Goal: Information Seeking & Learning: Learn about a topic

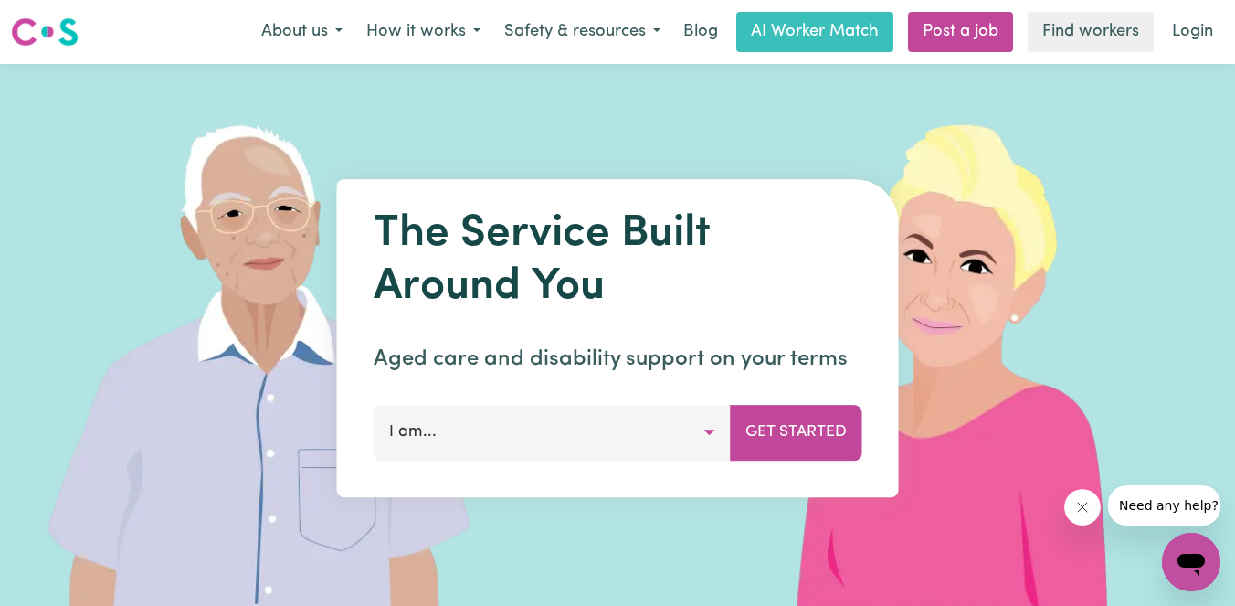
click at [711, 439] on button "I am..." at bounding box center [552, 432] width 357 height 55
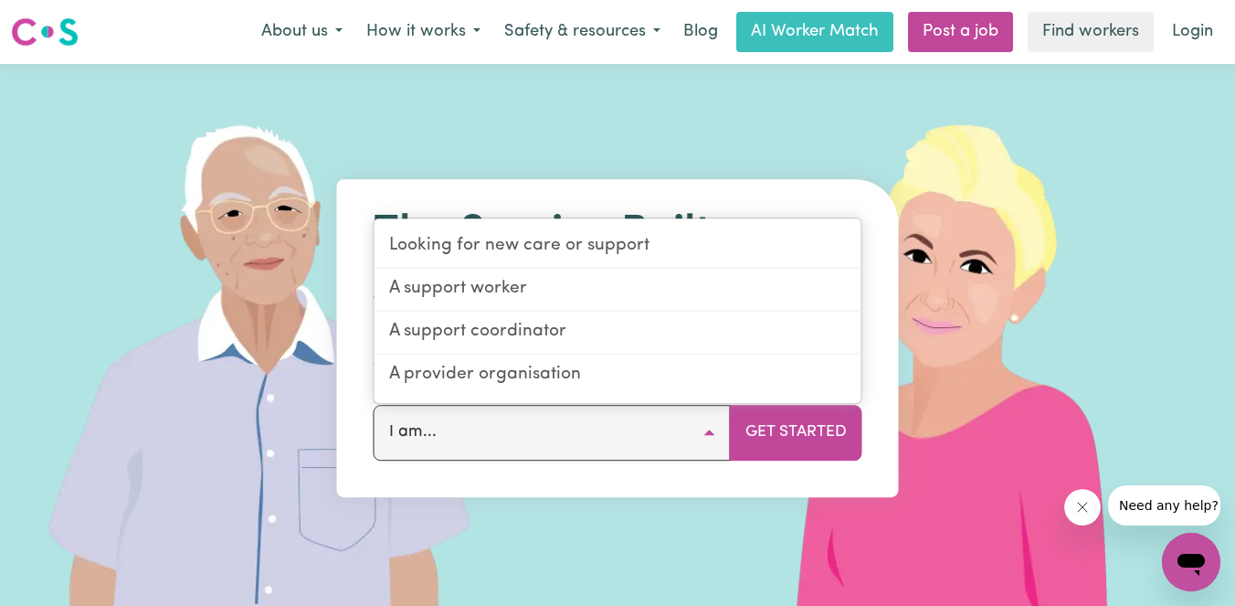
click at [969, 356] on img at bounding box center [963, 338] width 545 height 548
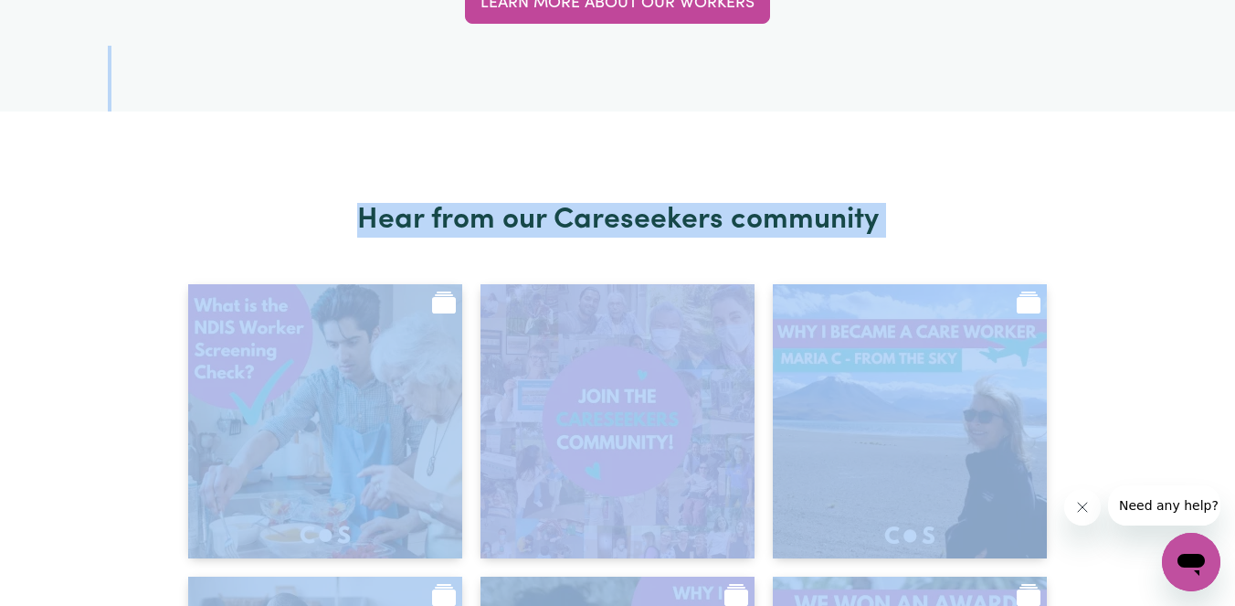
scroll to position [7302, 0]
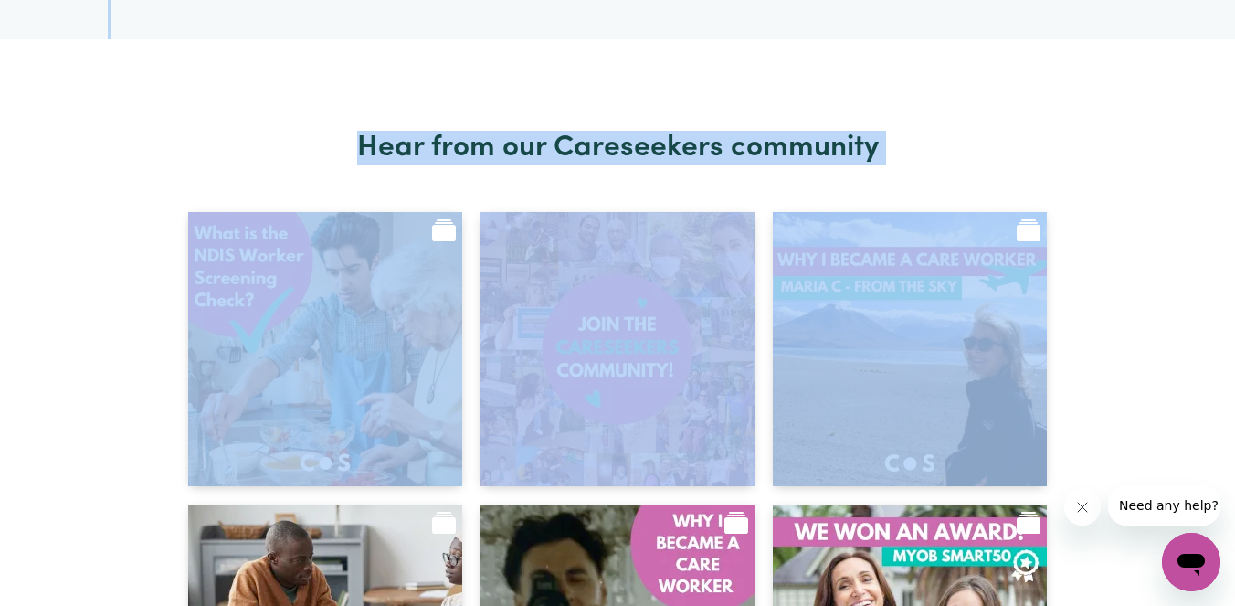
drag, startPoint x: 445, startPoint y: 294, endPoint x: 1275, endPoint y: 249, distance: 831.7
click at [984, 133] on h2 "Hear from our Careseekers community" at bounding box center [618, 148] width 1020 height 35
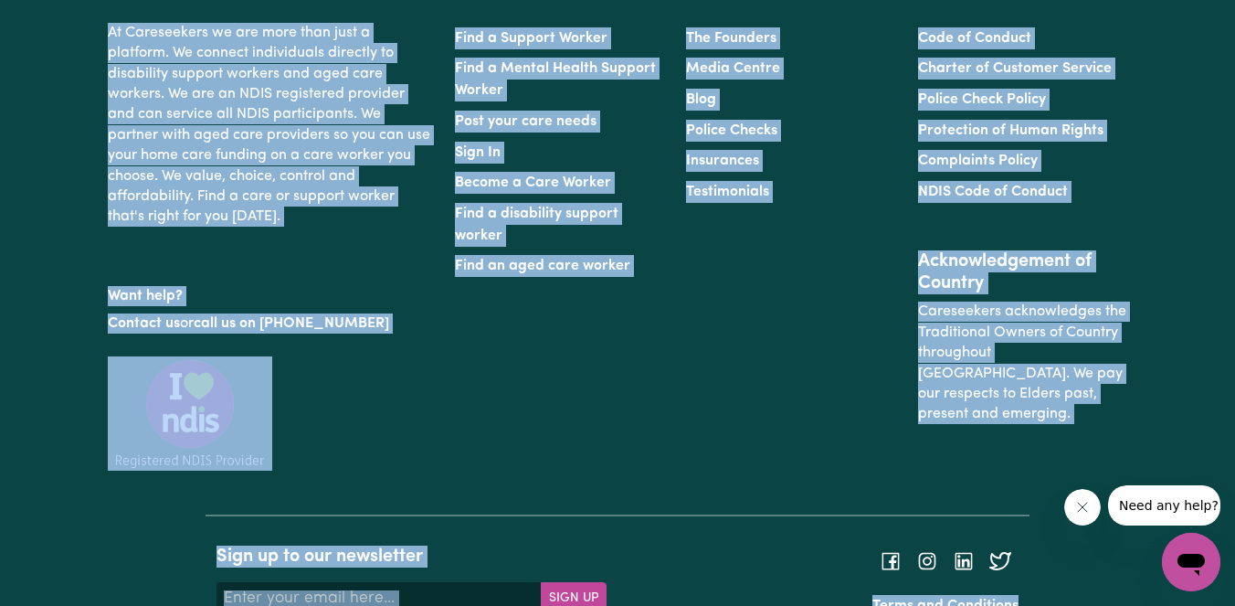
scroll to position [8727, 0]
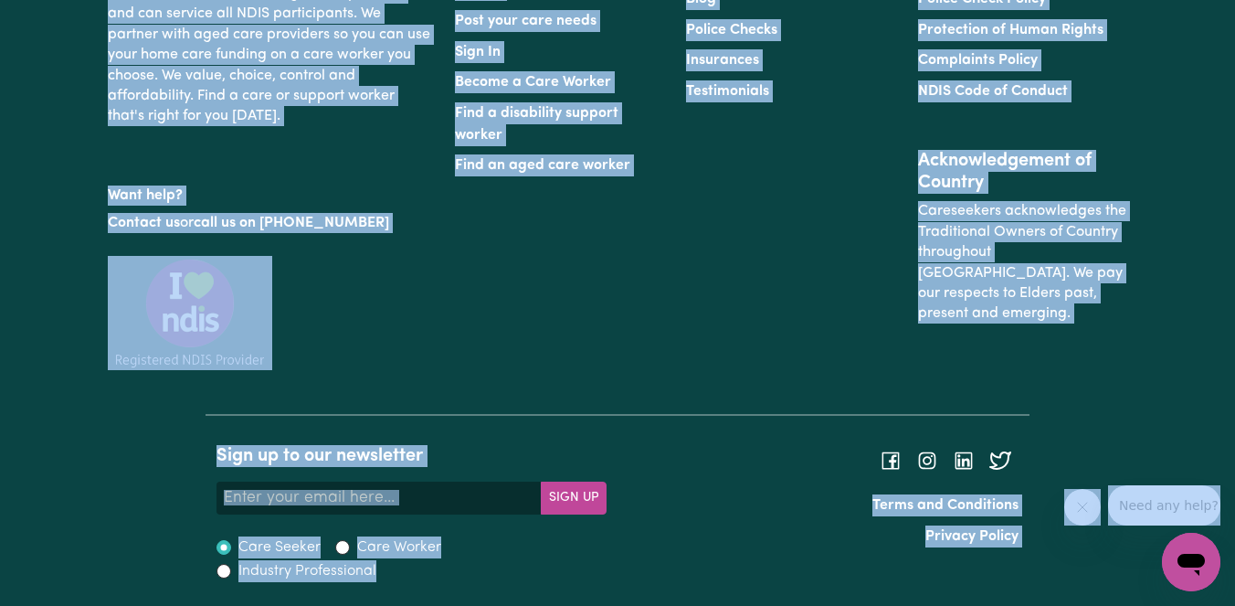
drag, startPoint x: 100, startPoint y: 144, endPoint x: 1219, endPoint y: 490, distance: 1170.4
click at [474, 265] on div "Find a Support Worker Find a Mental Health Support Worker Post your care needs …" at bounding box center [559, 134] width 231 height 424
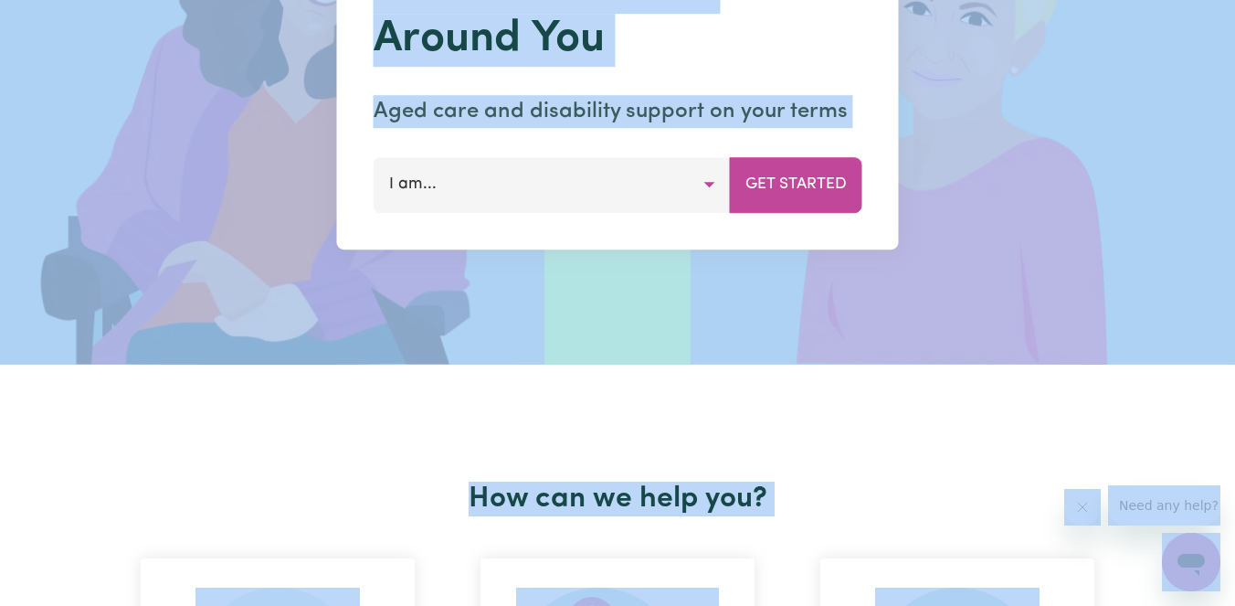
scroll to position [0, 0]
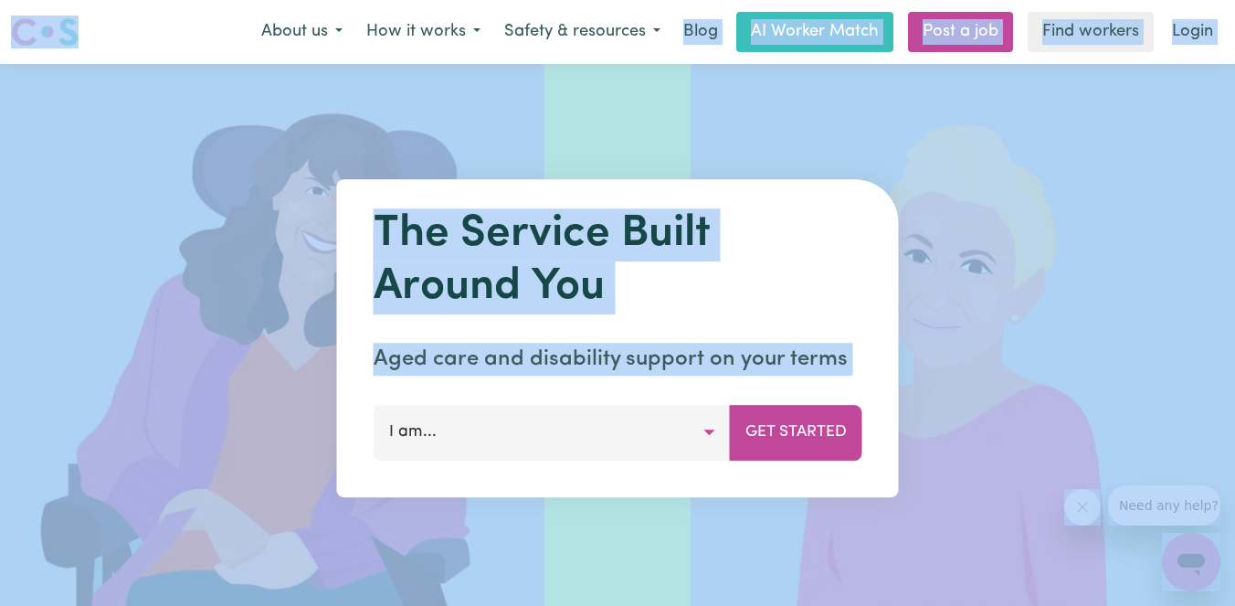
click at [217, 91] on img at bounding box center [272, 338] width 545 height 548
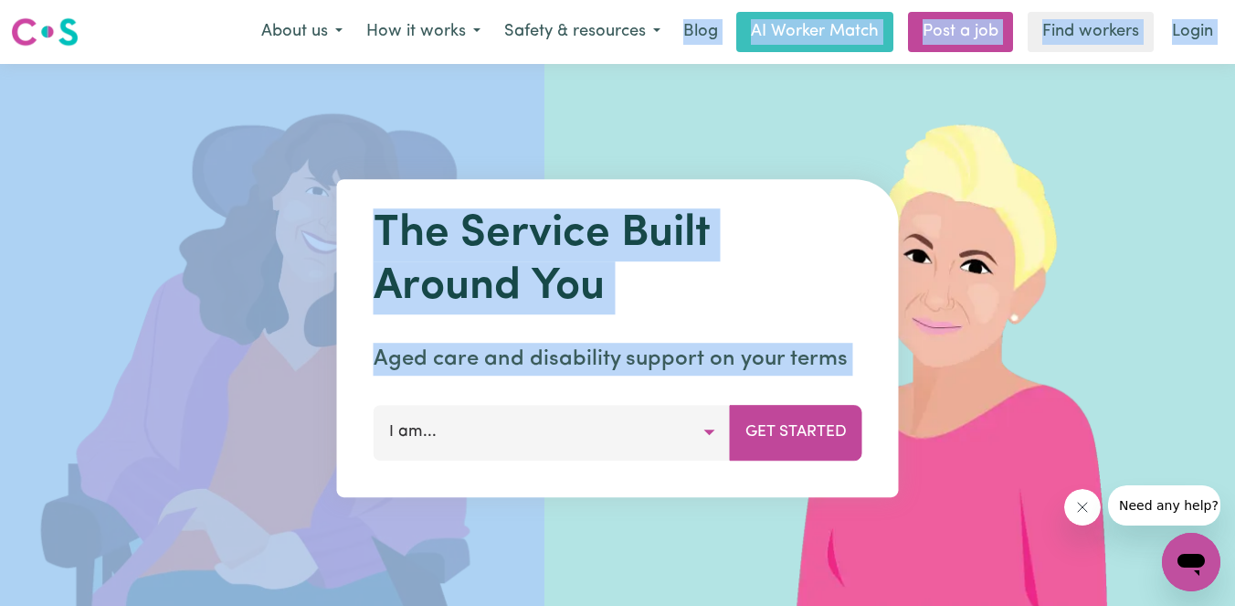
drag, startPoint x: 220, startPoint y: 31, endPoint x: 701, endPoint y: 157, distance: 496.8
click at [705, 124] on img at bounding box center [963, 338] width 545 height 548
click at [705, 78] on img at bounding box center [963, 338] width 545 height 548
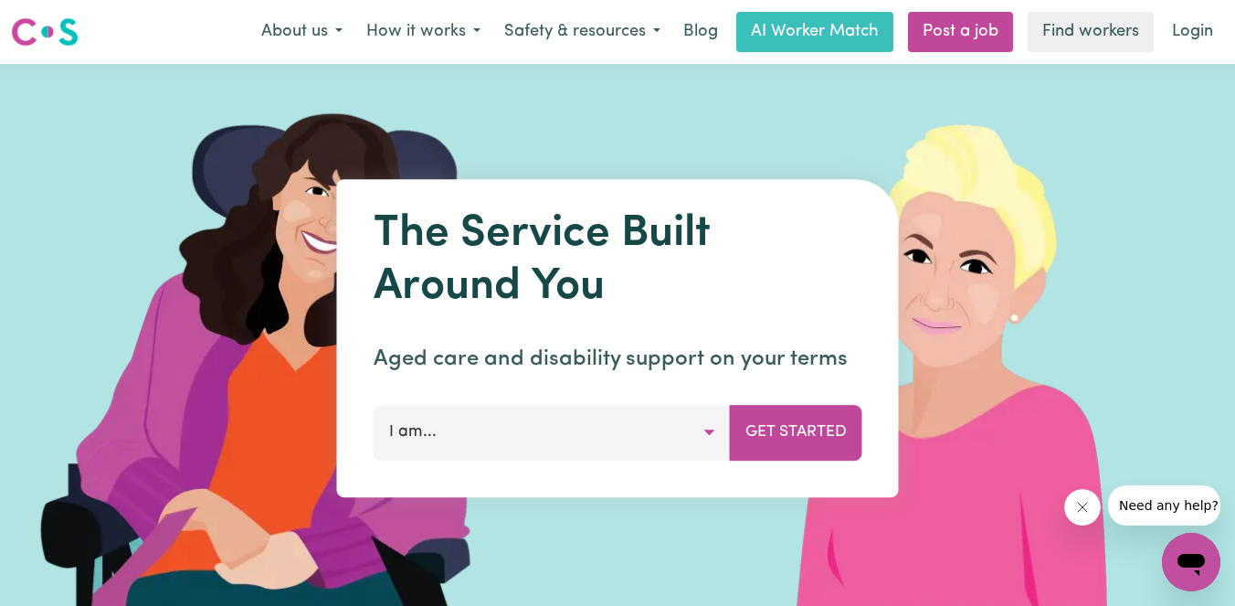
click at [629, 3] on nav "Menu About us How it works Safety & resources Blog AI Worker Match Post a job F…" at bounding box center [617, 32] width 1235 height 64
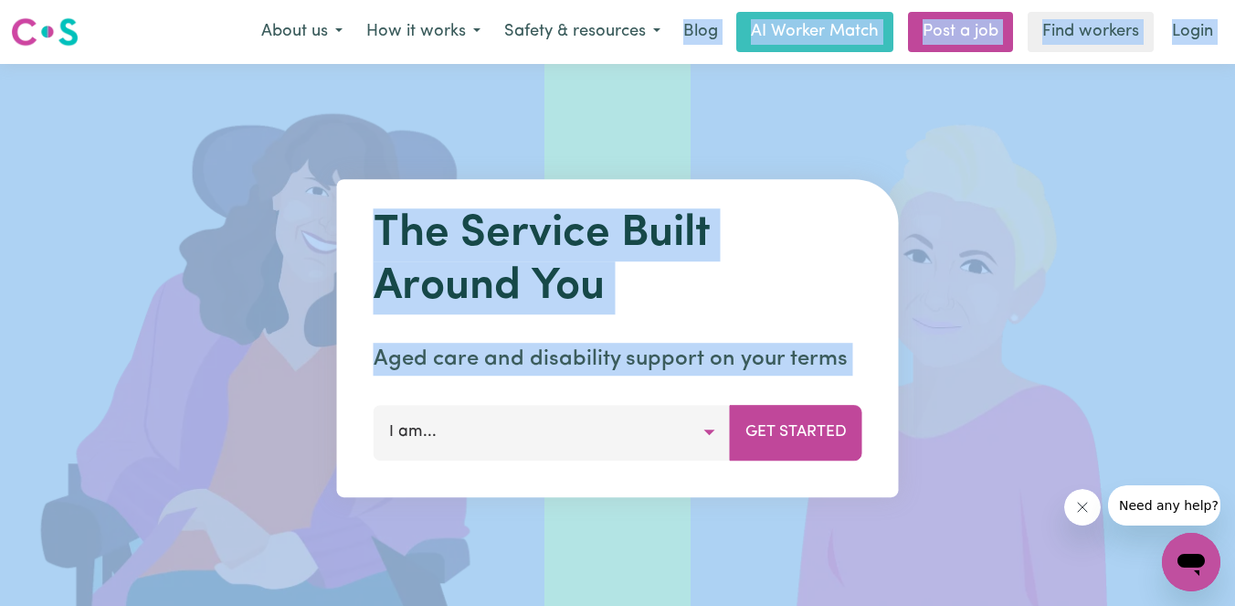
drag, startPoint x: 252, startPoint y: 7, endPoint x: 1275, endPoint y: 468, distance: 1122.1
click at [1118, 313] on img at bounding box center [963, 338] width 545 height 548
click at [842, 541] on img at bounding box center [963, 338] width 545 height 548
click at [884, 267] on div "The Service Built Around You Aged care and disability support on your terms I a…" at bounding box center [618, 338] width 562 height 318
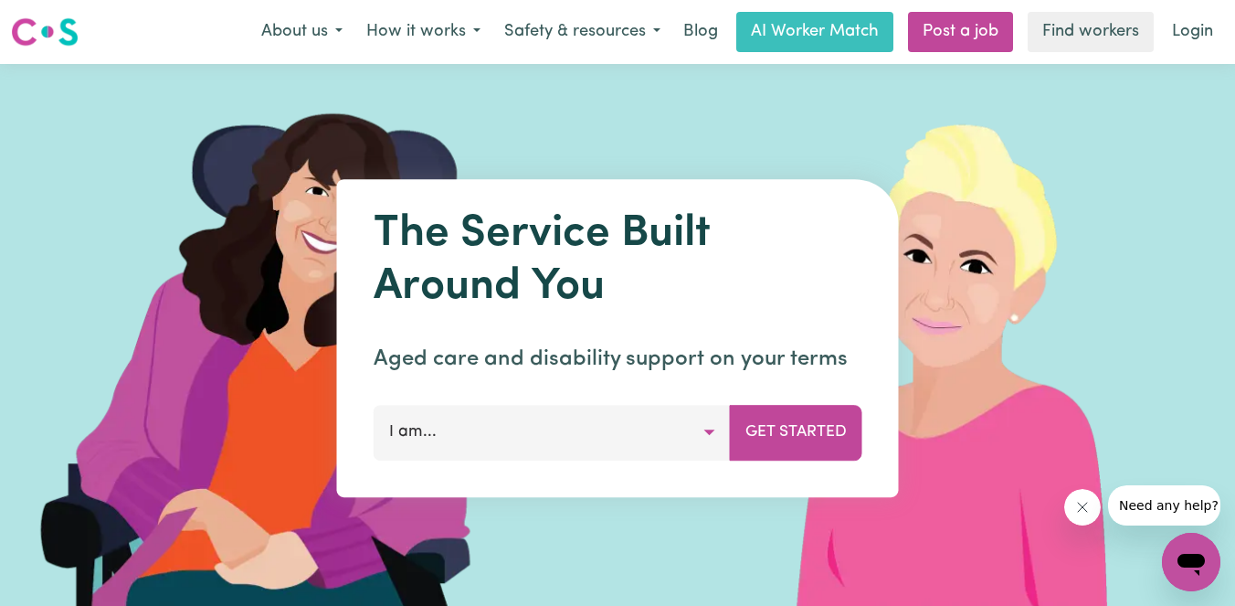
click at [1014, 227] on img at bounding box center [963, 338] width 545 height 548
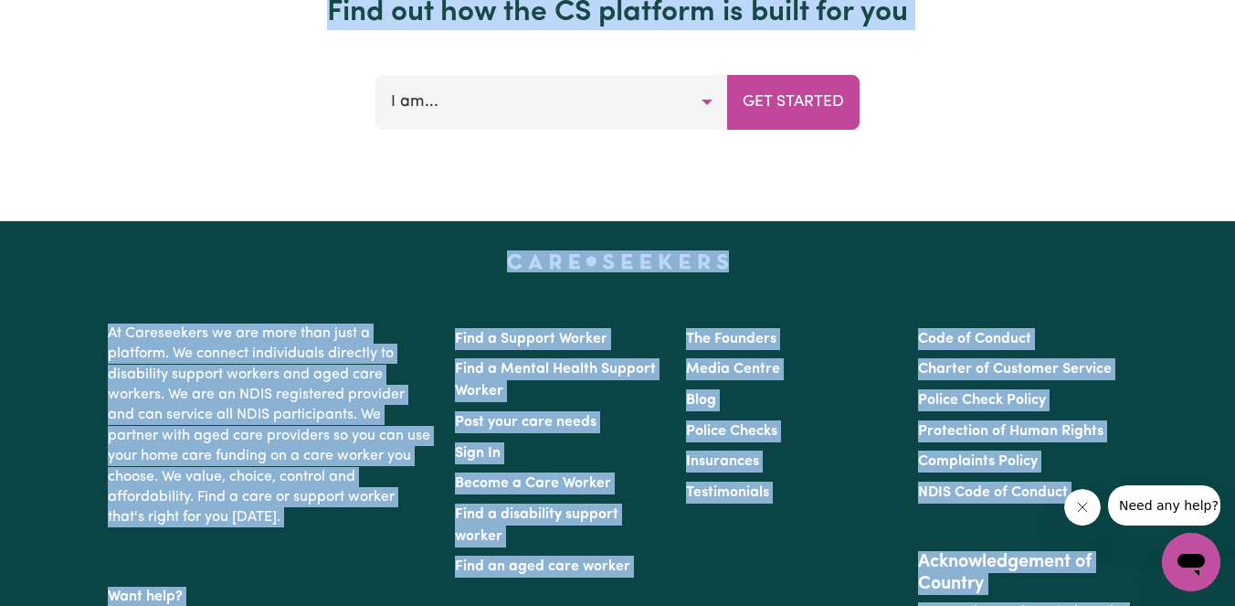
scroll to position [8727, 0]
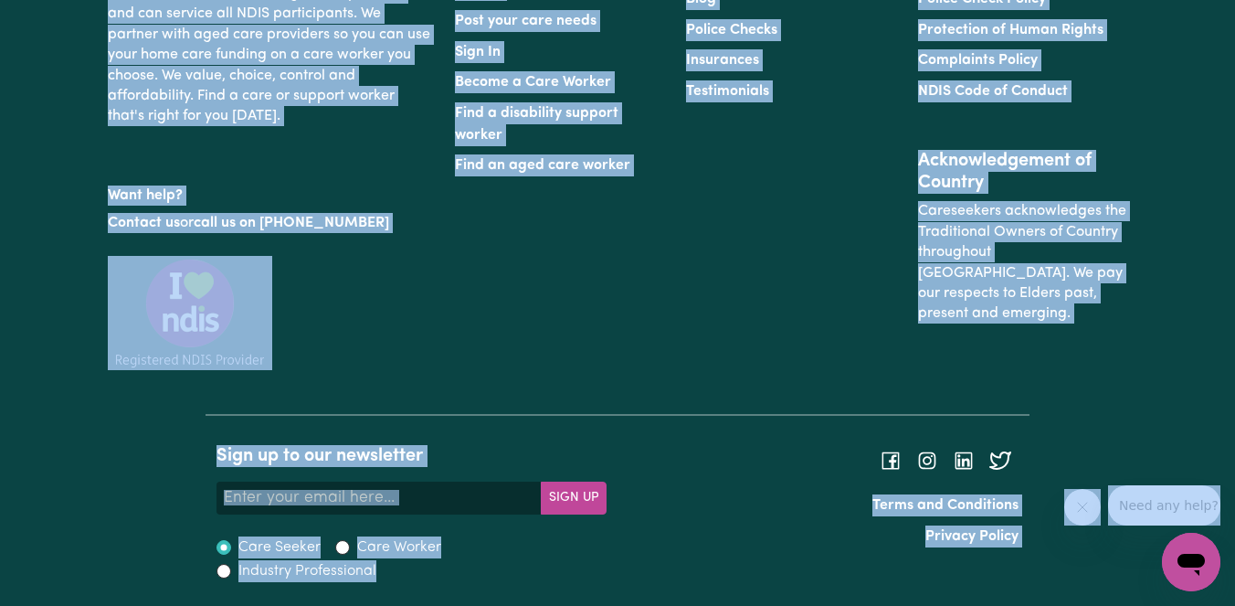
drag, startPoint x: 1472, startPoint y: 587, endPoint x: 2103, endPoint y: 986, distance: 747.0
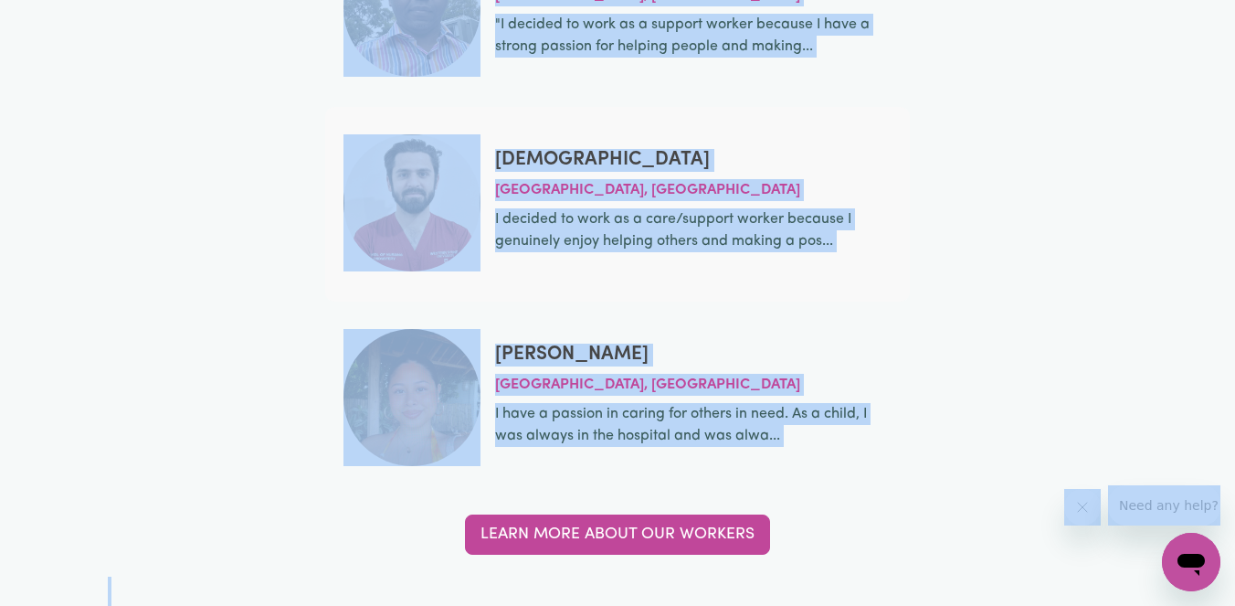
scroll to position [6730, 0]
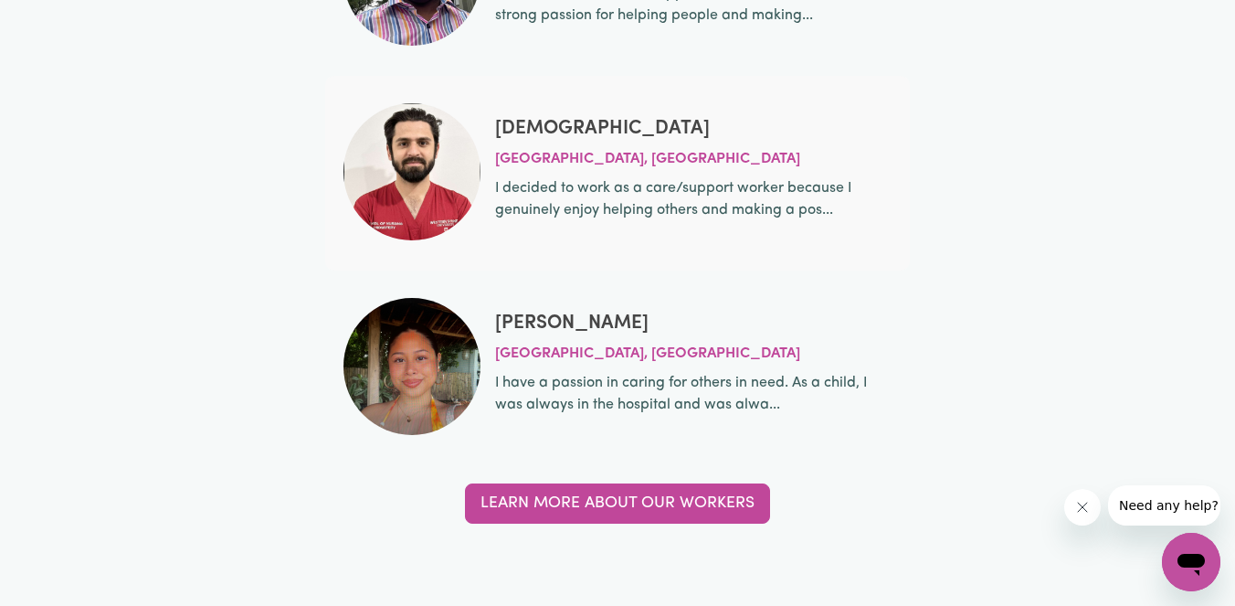
click at [94, 464] on div "Meet our care and support workers [PERSON_NAME][GEOGRAPHIC_DATA], [GEOGRAPHIC_D…" at bounding box center [617, 189] width 1235 height 846
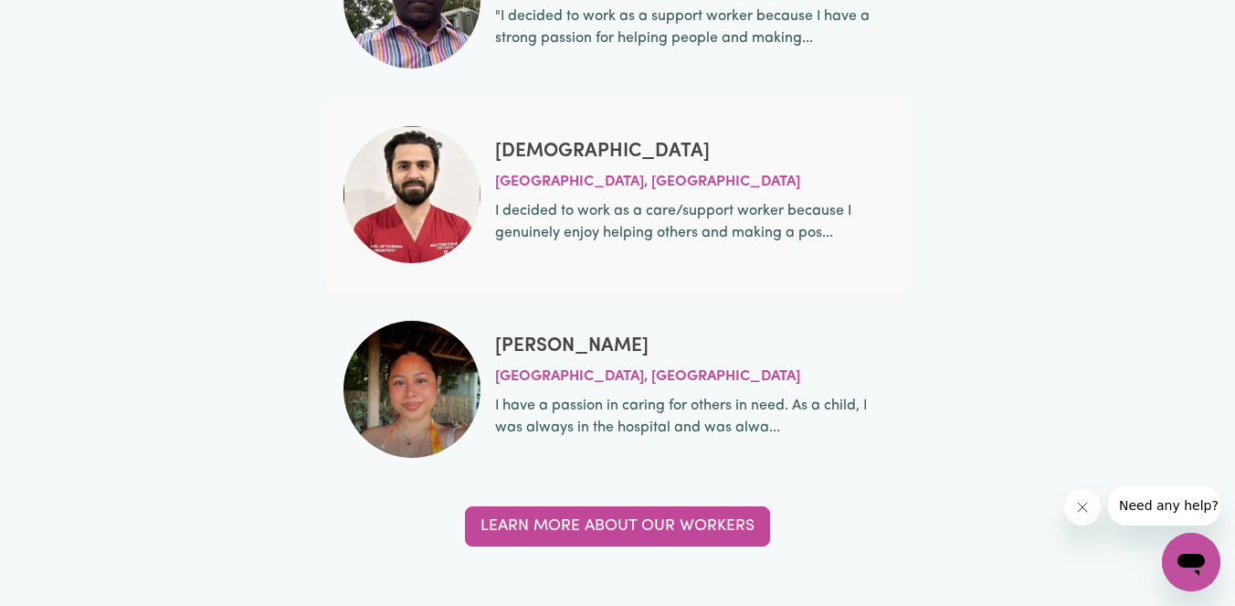
scroll to position [6713, 0]
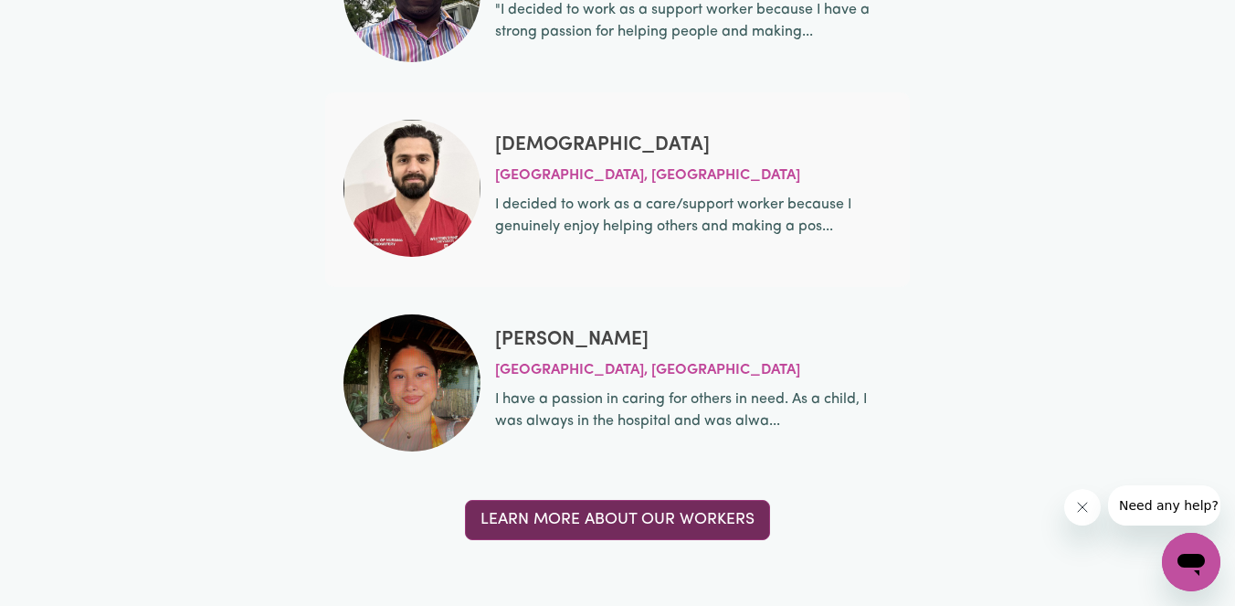
click at [577, 520] on link "Learn more about our workers" at bounding box center [617, 520] width 305 height 40
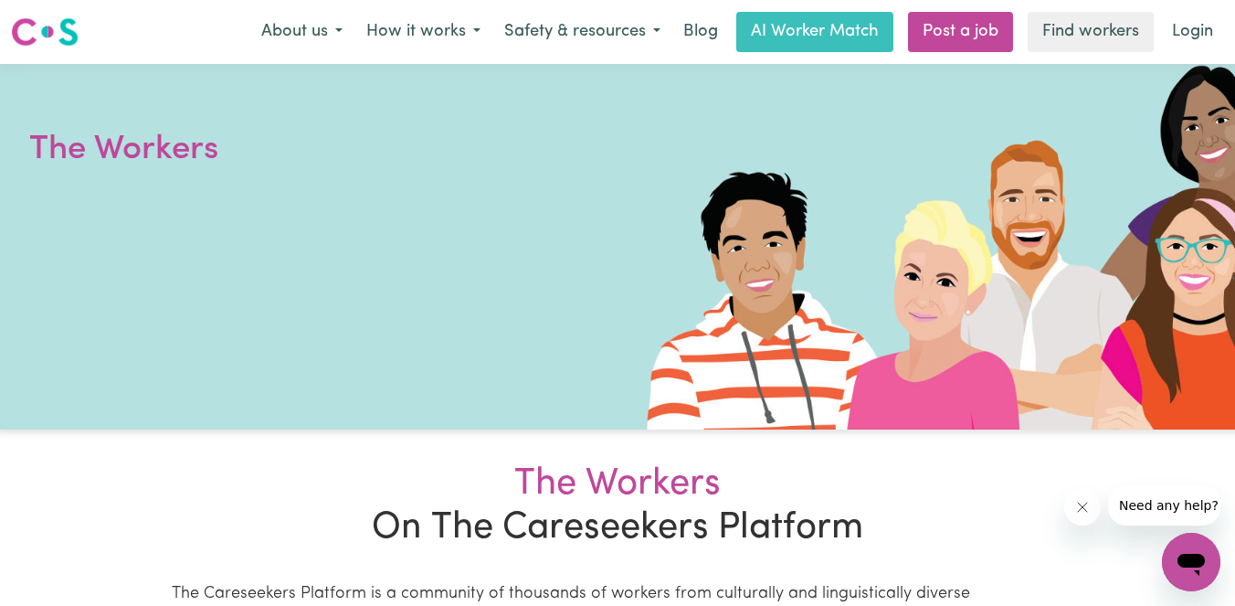
click at [224, 155] on h1 "The Workers" at bounding box center [248, 150] width 439 height 48
click at [307, 157] on h1 "The Workers" at bounding box center [248, 150] width 439 height 48
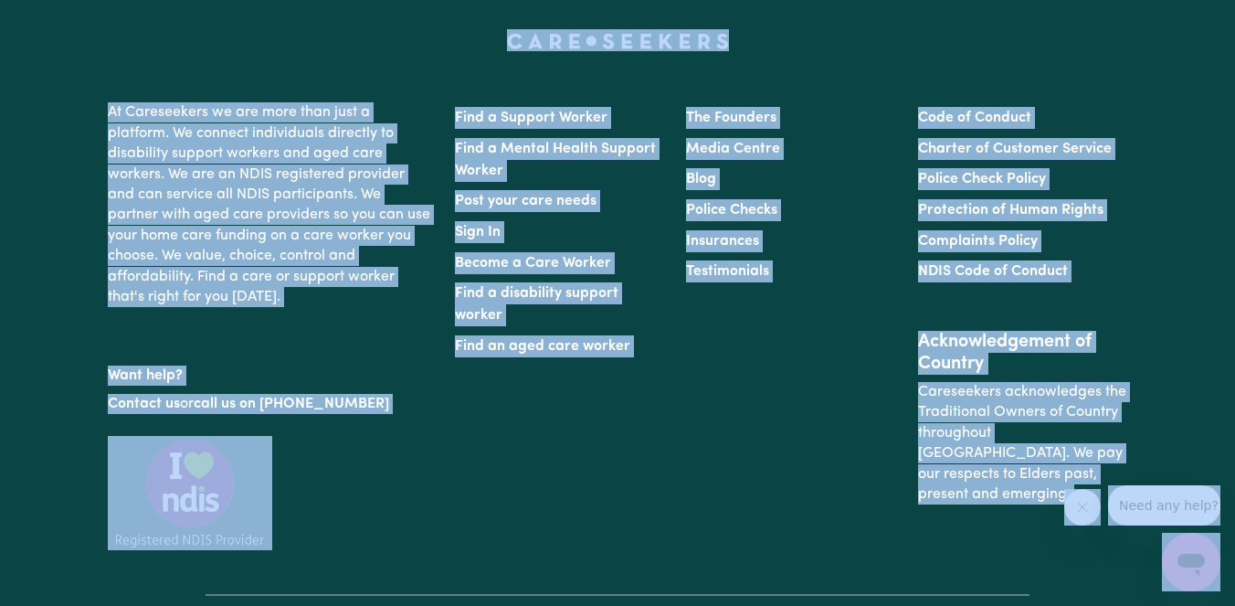
scroll to position [3331, 0]
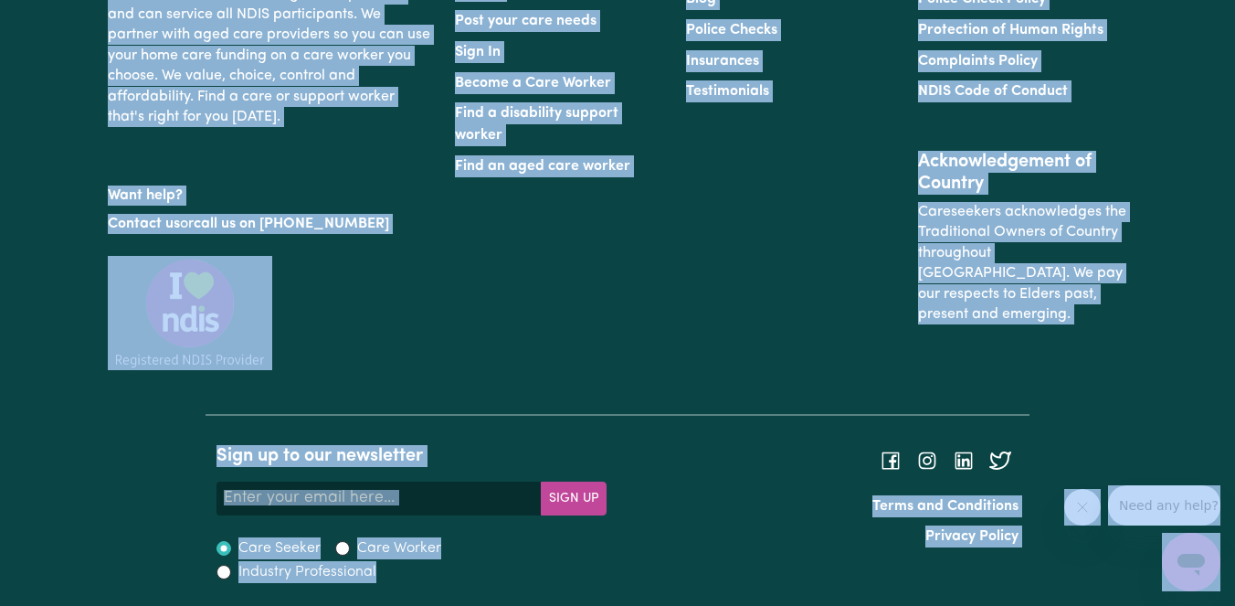
click at [636, 376] on div "Find a Support Worker Find a Mental Health Support Worker Post your care needs …" at bounding box center [791, 164] width 694 height 499
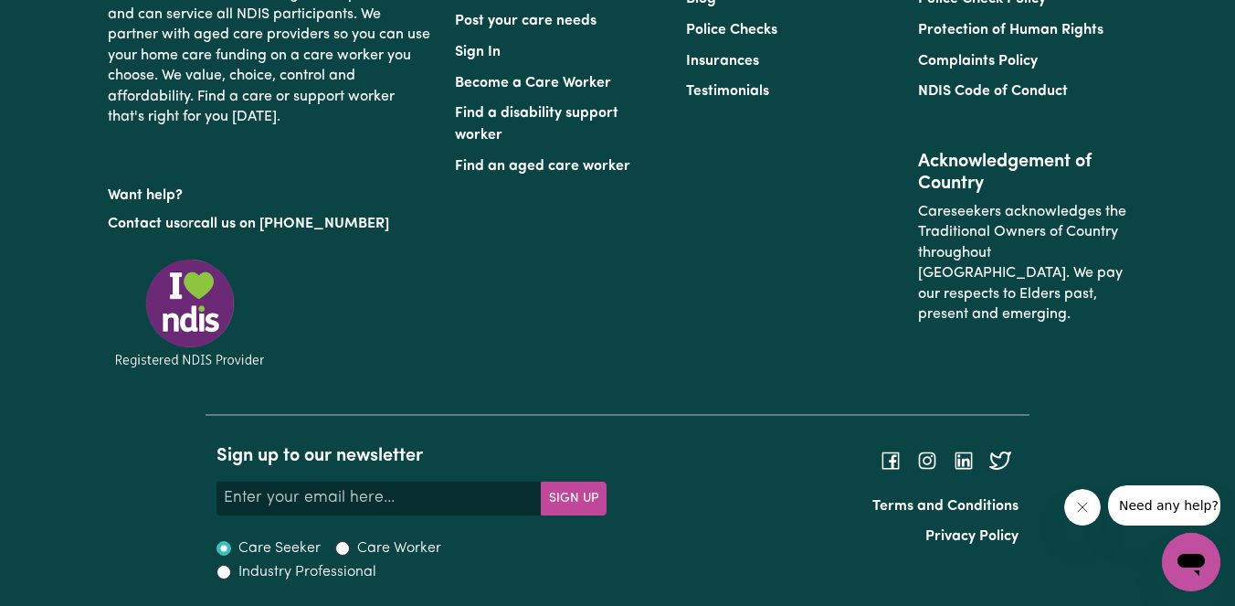
click at [500, 393] on div "Find a Support Worker Find a Mental Health Support Worker Post your care needs …" at bounding box center [791, 164] width 694 height 499
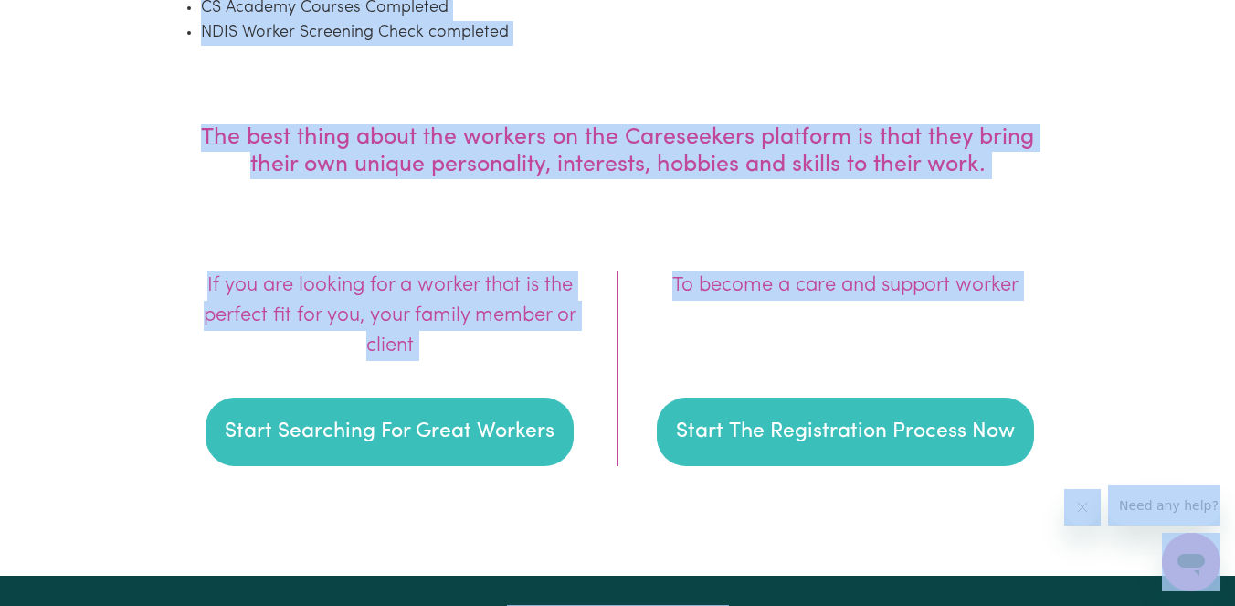
scroll to position [2575, 0]
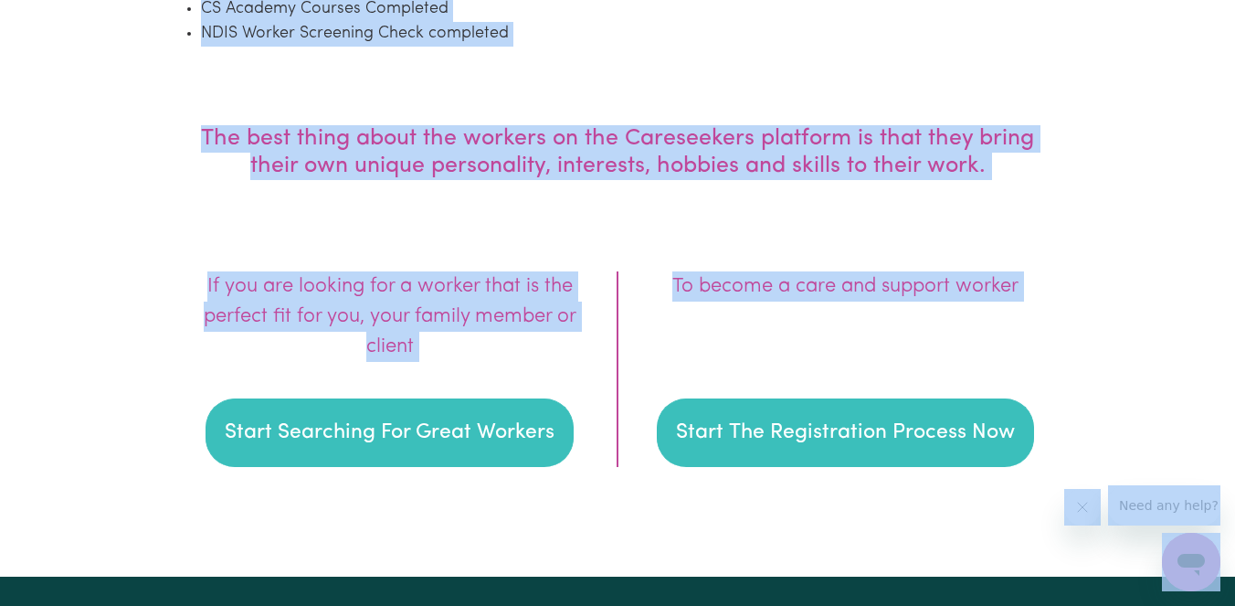
click at [655, 111] on section "The best thing about the workers on the Careseekers platform is that they bring…" at bounding box center [618, 328] width 914 height 498
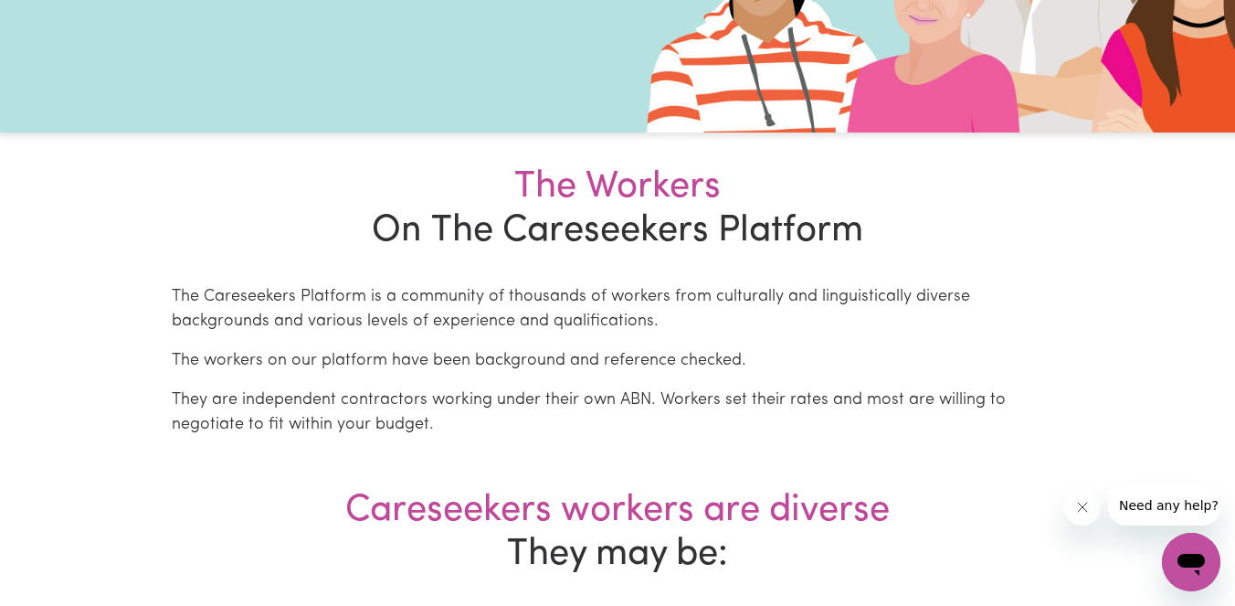
scroll to position [305, 0]
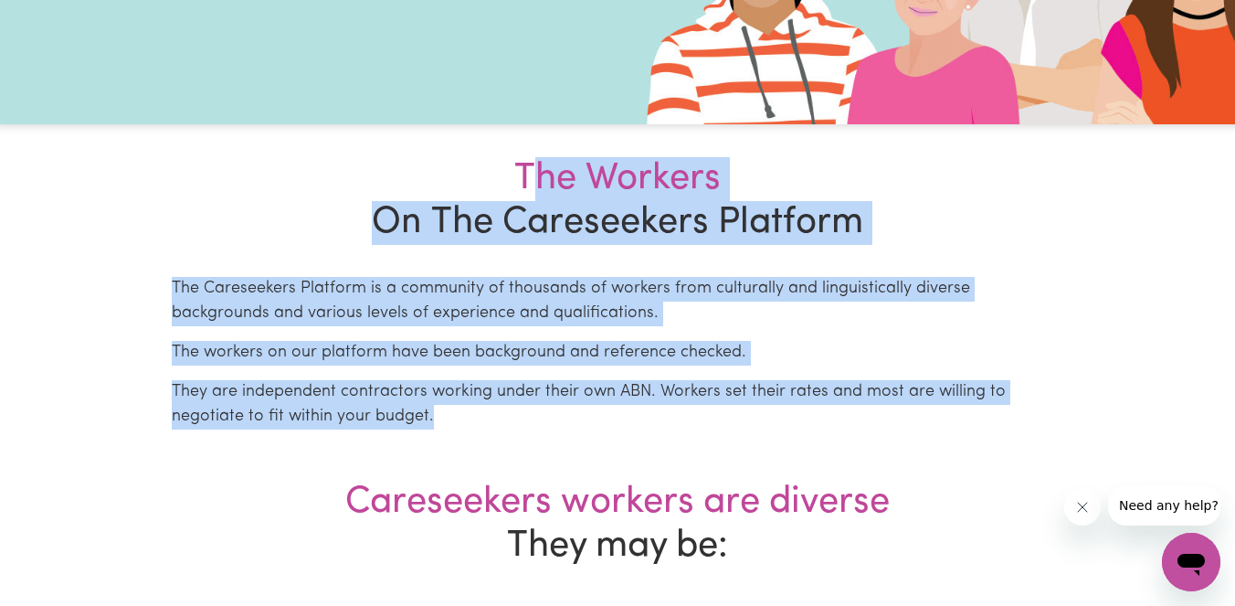
drag, startPoint x: 525, startPoint y: 173, endPoint x: 788, endPoint y: 408, distance: 352.6
click at [856, 458] on section "The Workers On The Careseekers Platform The Careseekers Platform is a community…" at bounding box center [618, 293] width 914 height 338
click at [584, 189] on div "The Workers" at bounding box center [618, 179] width 892 height 44
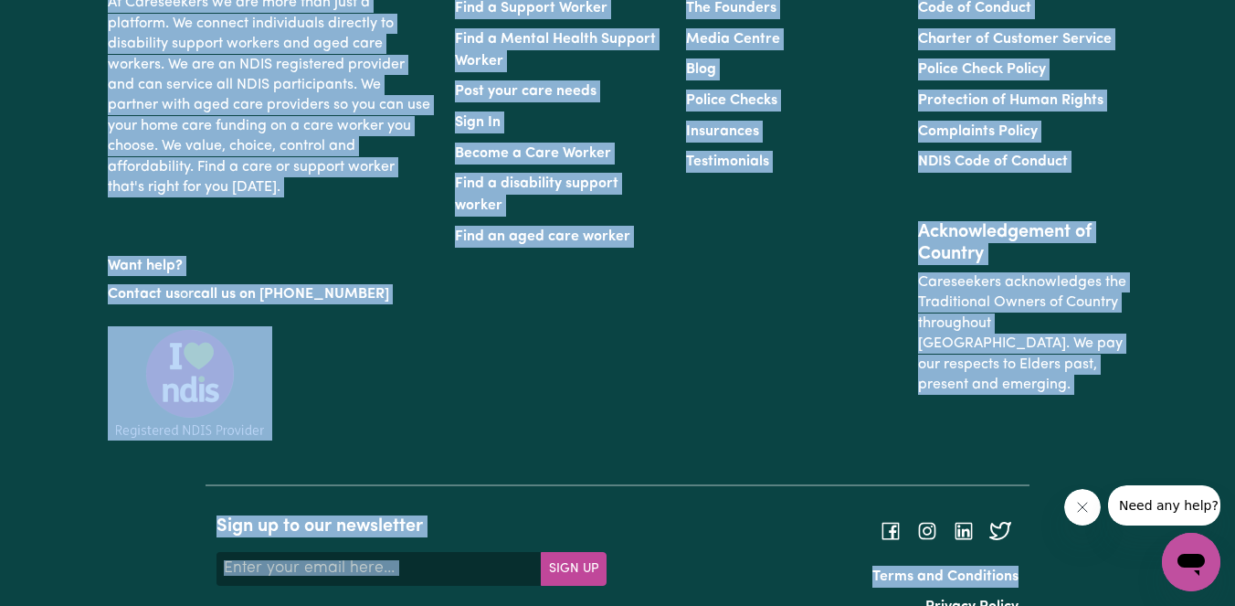
scroll to position [3331, 0]
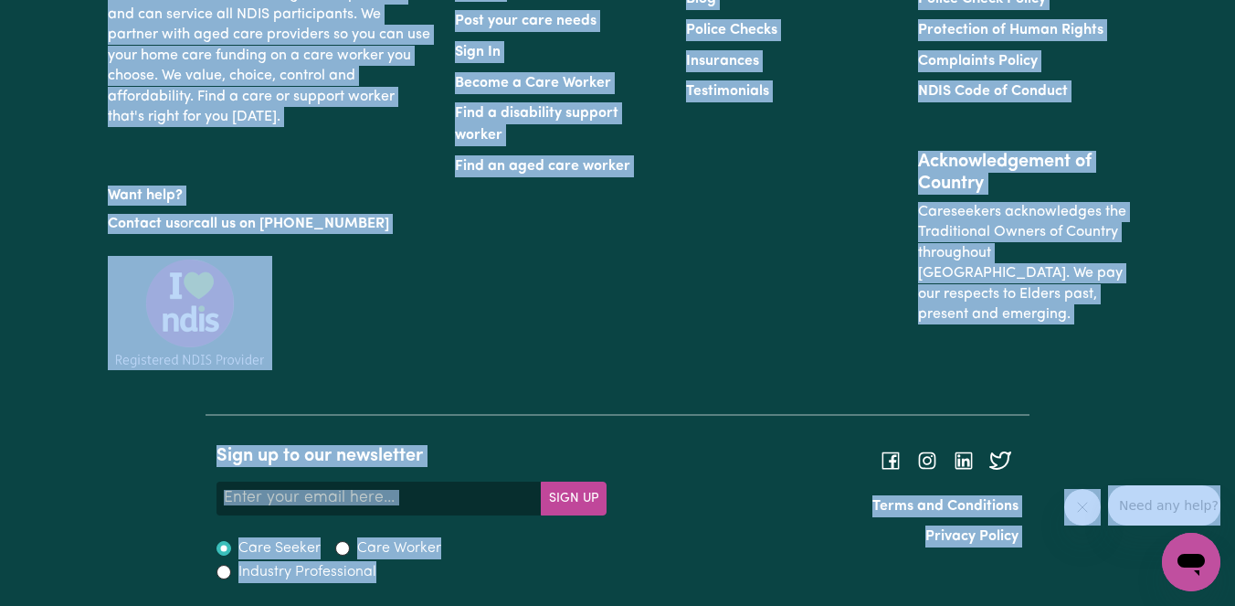
drag, startPoint x: 501, startPoint y: 162, endPoint x: 1215, endPoint y: 519, distance: 798.8
click at [777, 276] on div "The Founders Media Centre Blog Police Checks Insurances Testimonials" at bounding box center [790, 134] width 231 height 424
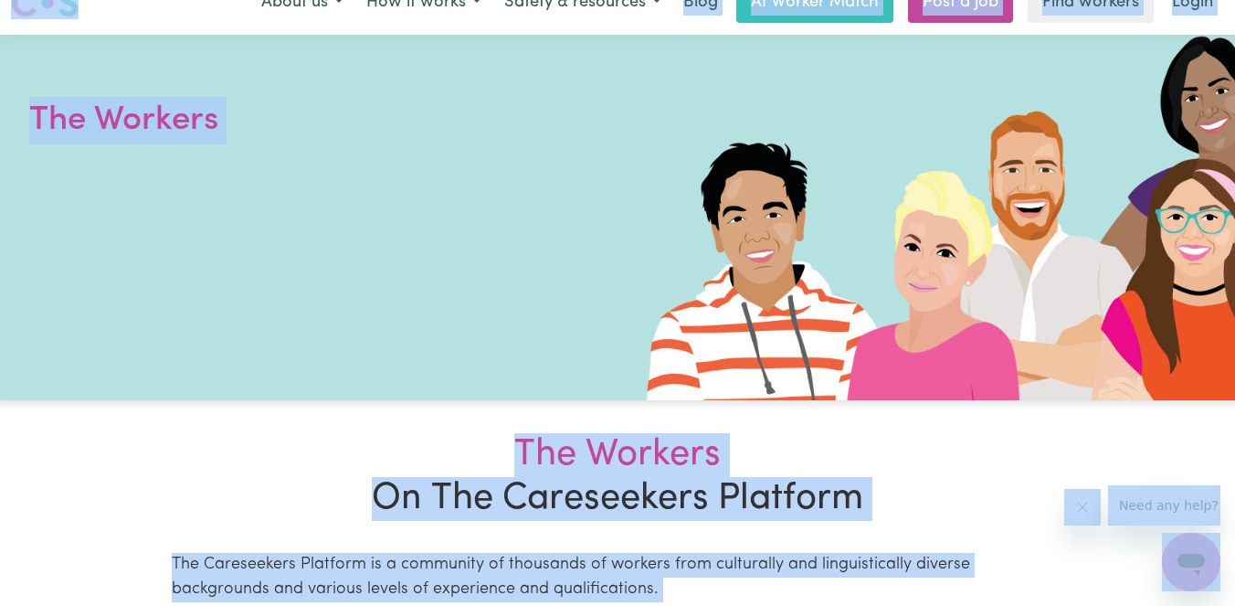
scroll to position [0, 0]
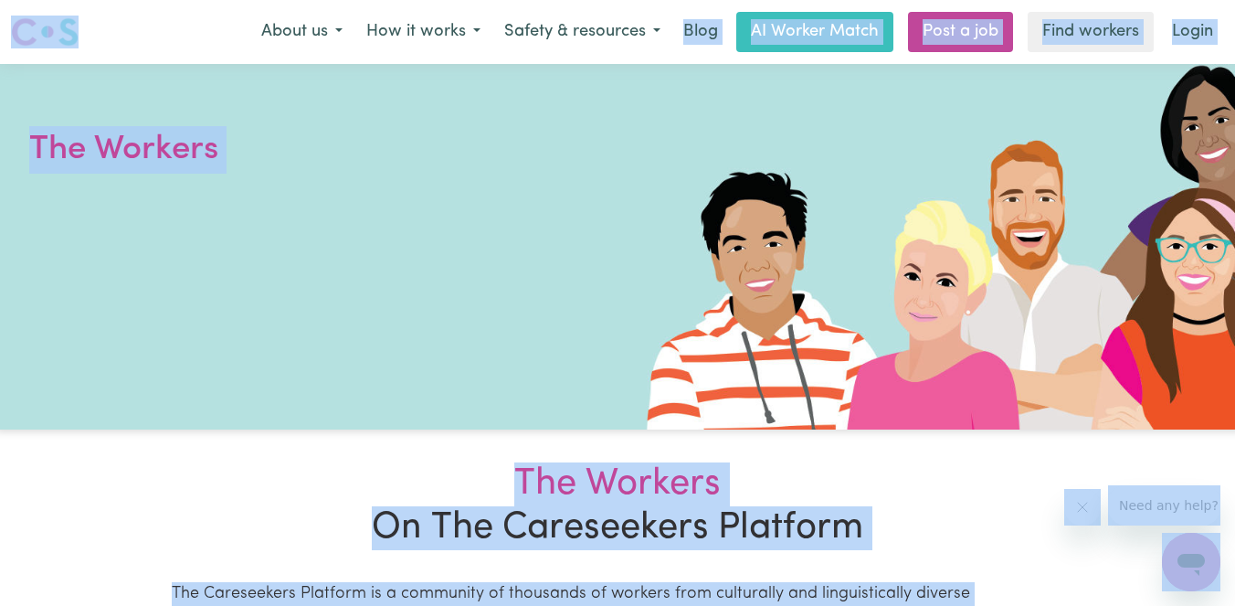
click at [635, 245] on div at bounding box center [617, 246] width 1235 height 365
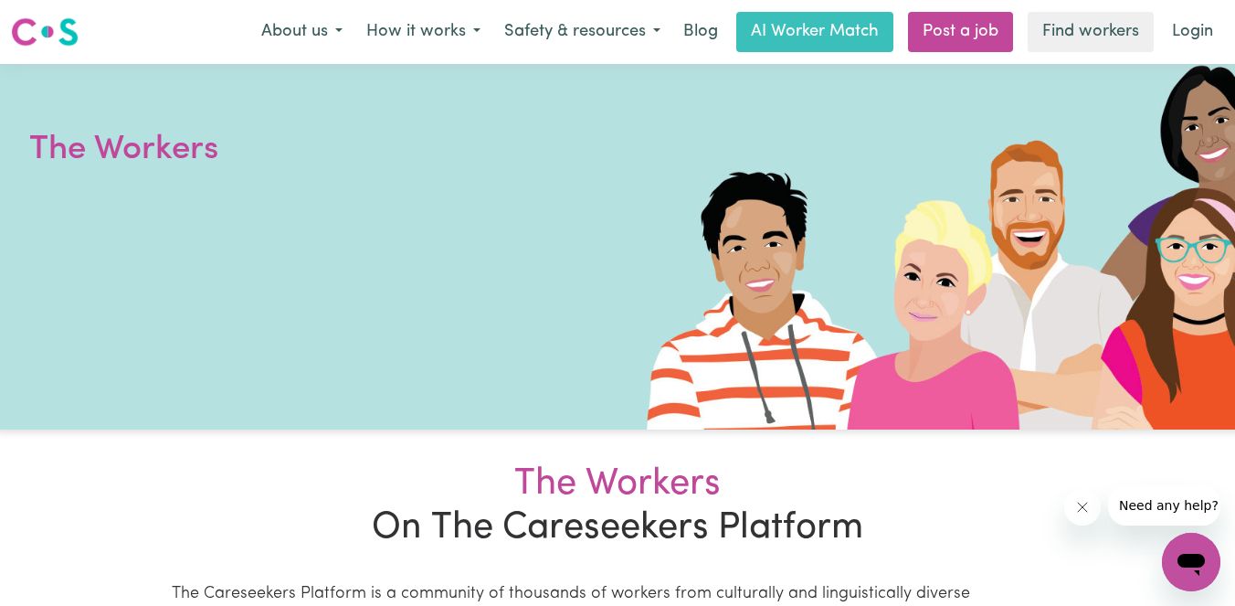
click at [567, 230] on div at bounding box center [617, 246] width 1235 height 365
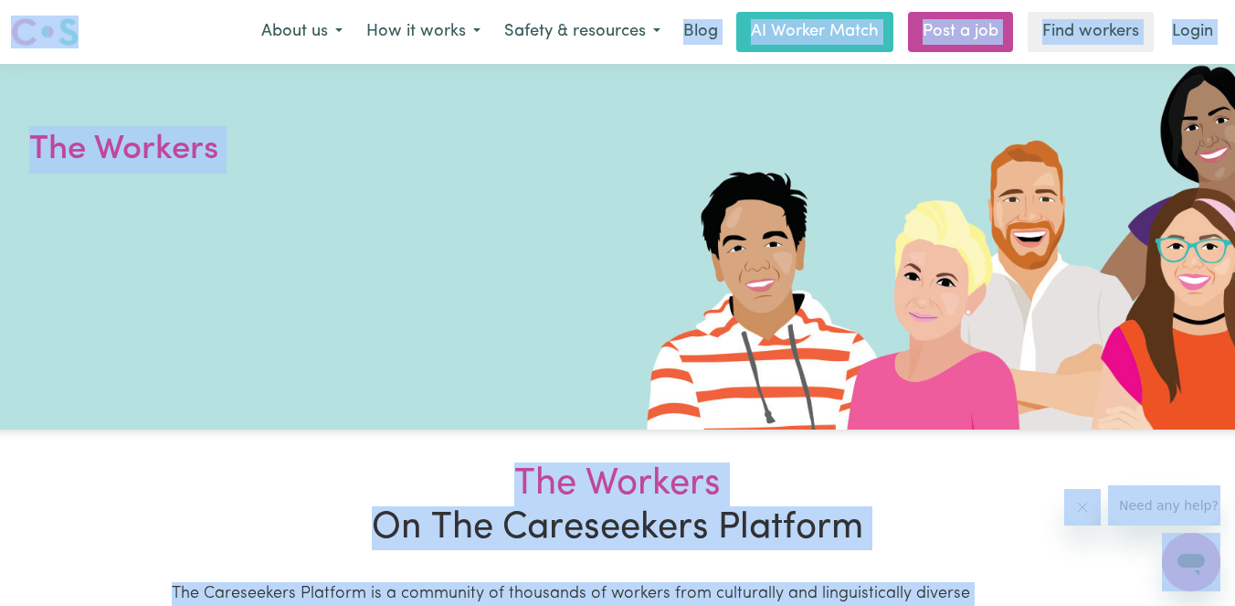
click at [569, 229] on div at bounding box center [617, 246] width 1235 height 365
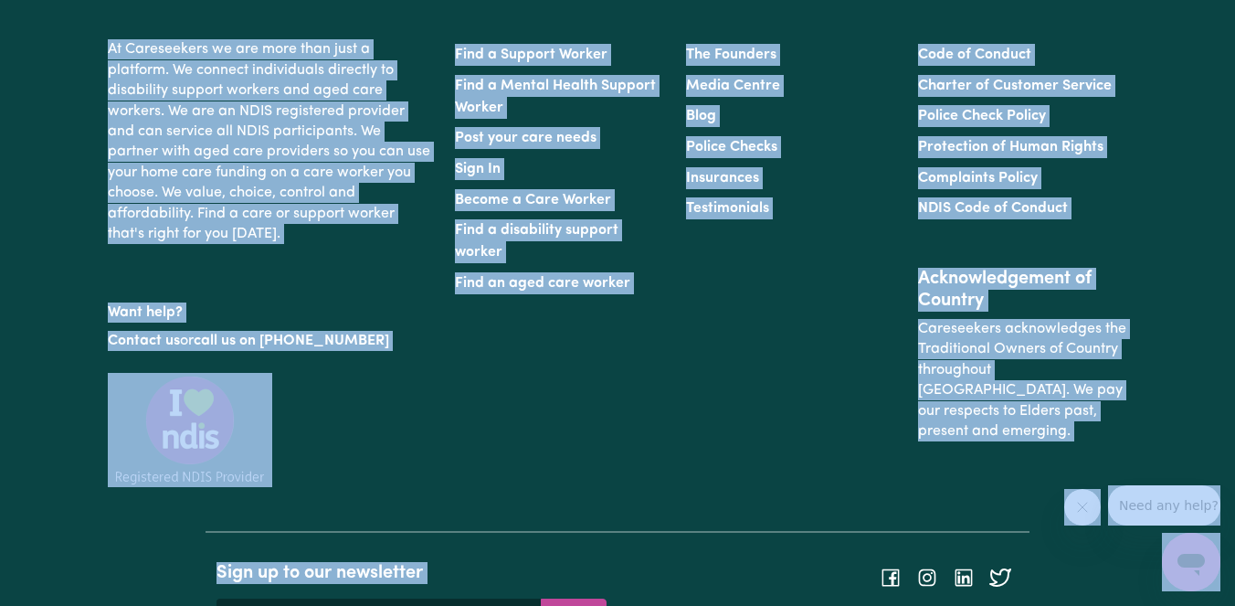
scroll to position [3331, 0]
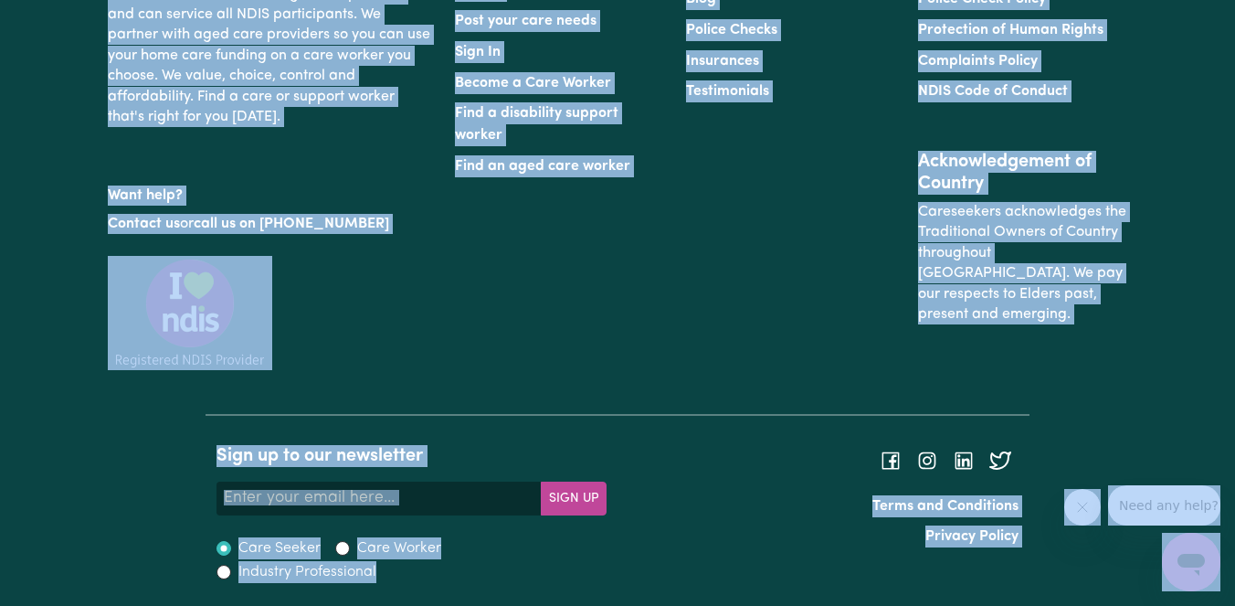
click at [418, 262] on div at bounding box center [270, 324] width 325 height 136
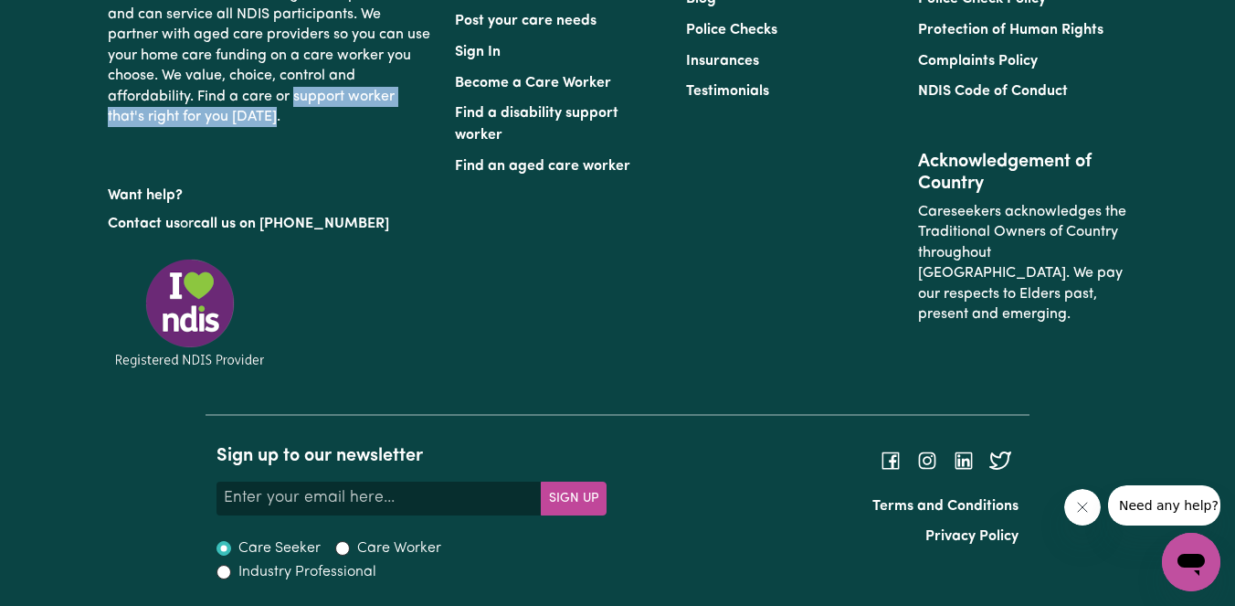
drag, startPoint x: 294, startPoint y: 86, endPoint x: 312, endPoint y: 118, distance: 36.4
click at [312, 118] on p "At Careseekers we are more than just a platform. We connect individuals directl…" at bounding box center [270, 24] width 325 height 219
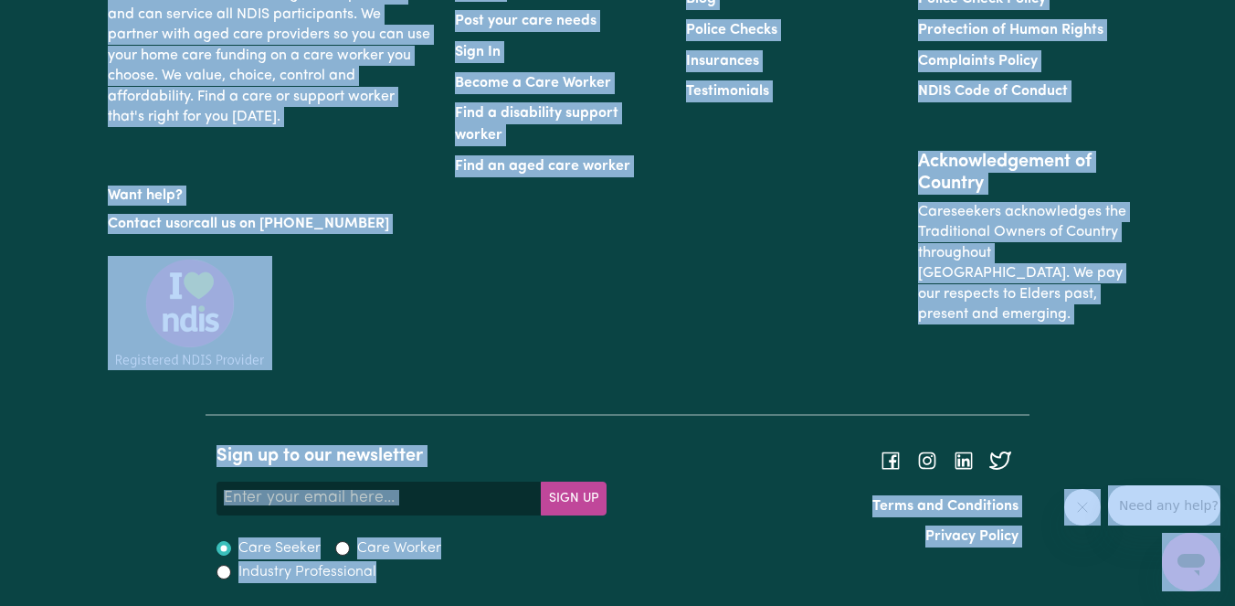
click at [312, 118] on p "At Careseekers we are more than just a platform. We connect individuals directl…" at bounding box center [270, 24] width 325 height 219
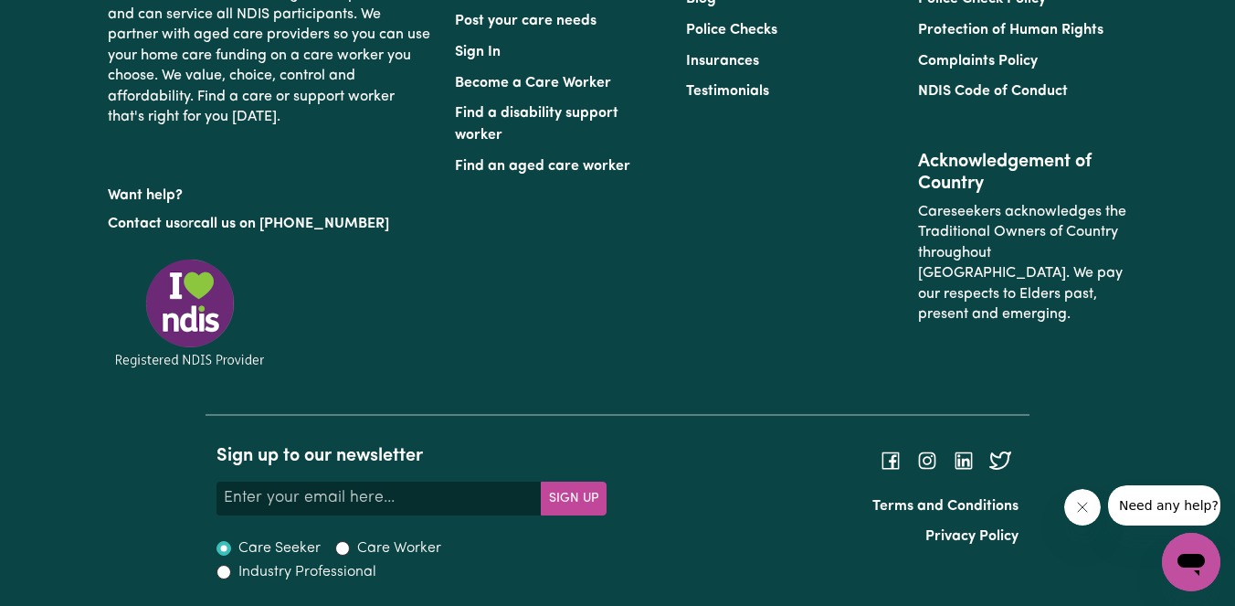
click at [289, 72] on p "At Careseekers we are more than just a platform. We connect individuals directl…" at bounding box center [270, 24] width 325 height 219
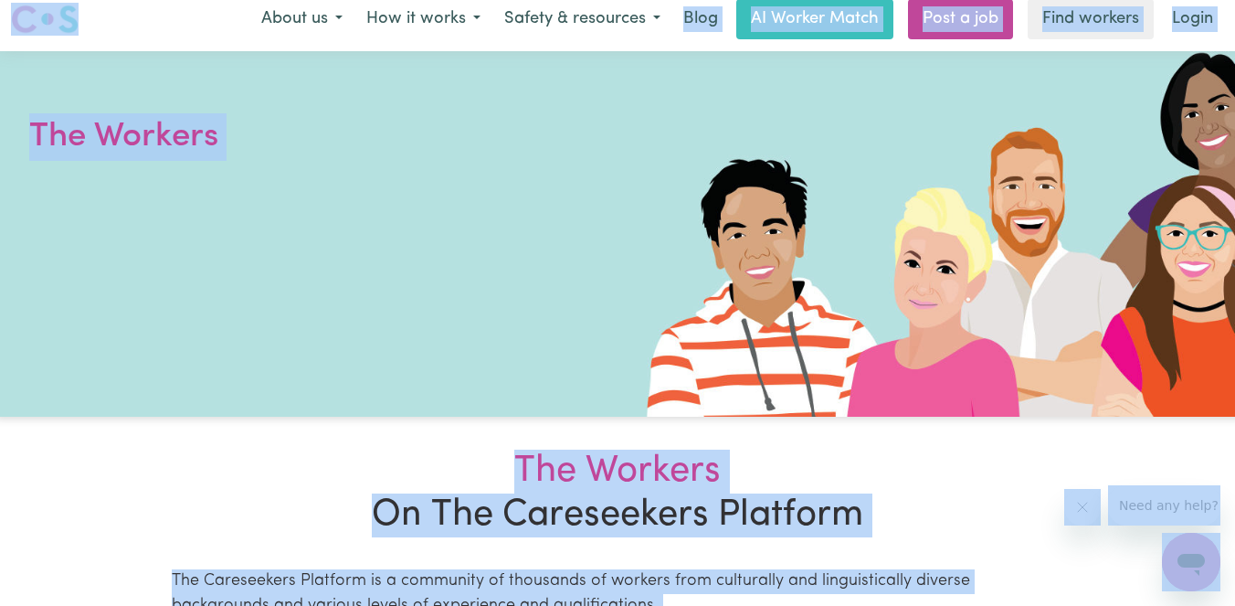
scroll to position [0, 0]
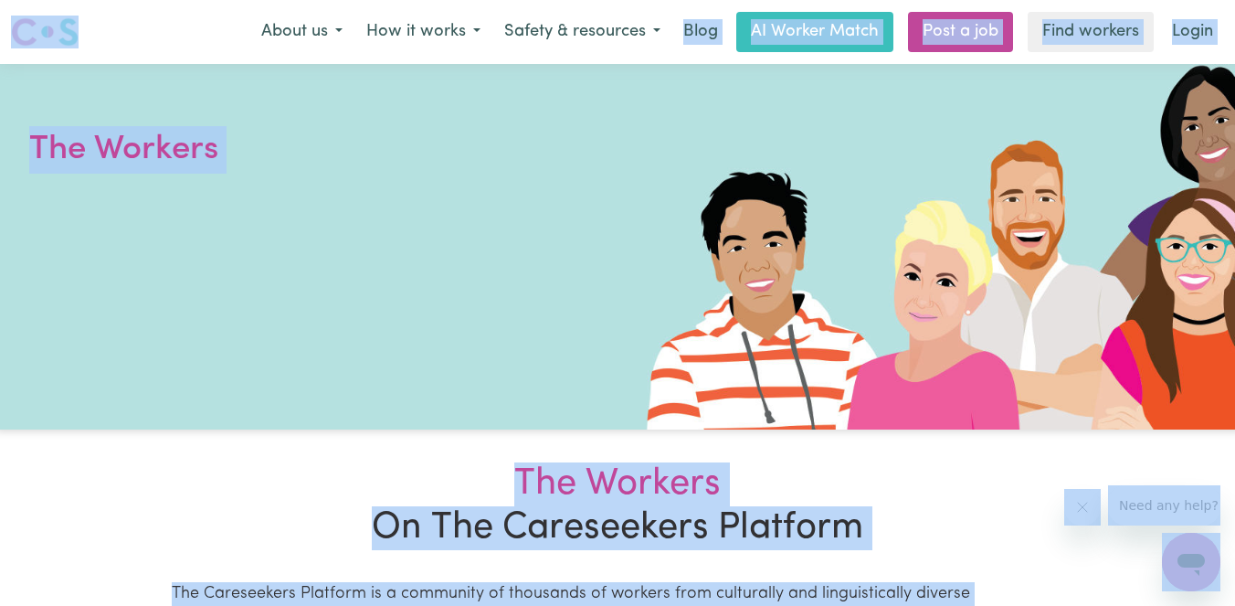
click at [371, 114] on div at bounding box center [617, 246] width 1235 height 365
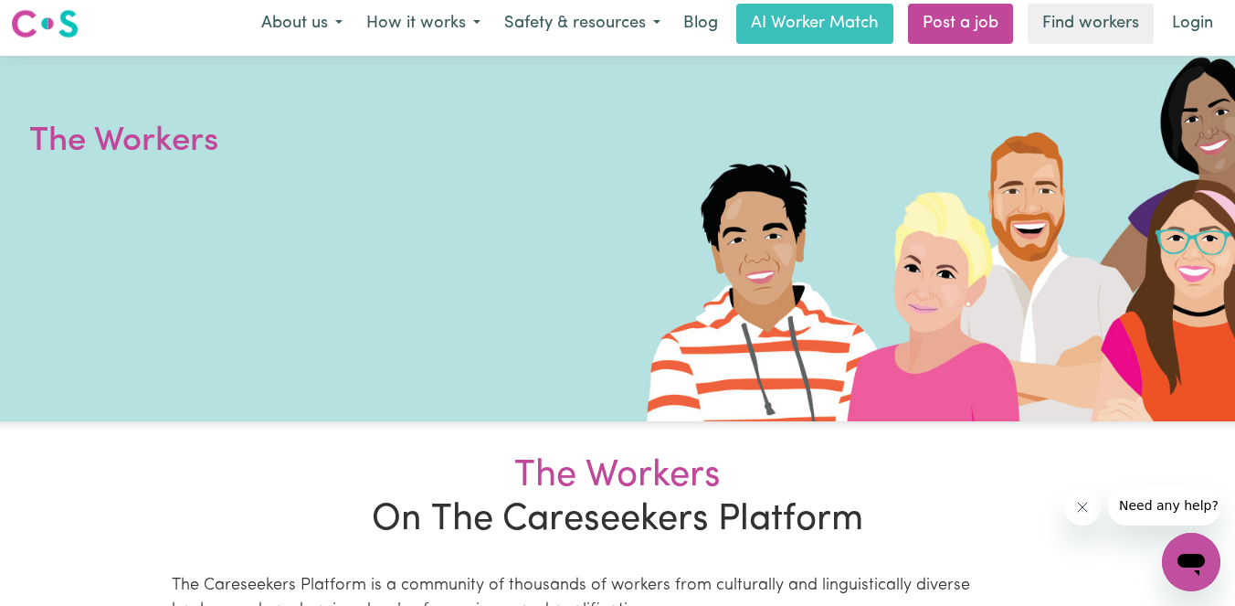
click at [145, 154] on h1 "The Workers" at bounding box center [248, 142] width 439 height 48
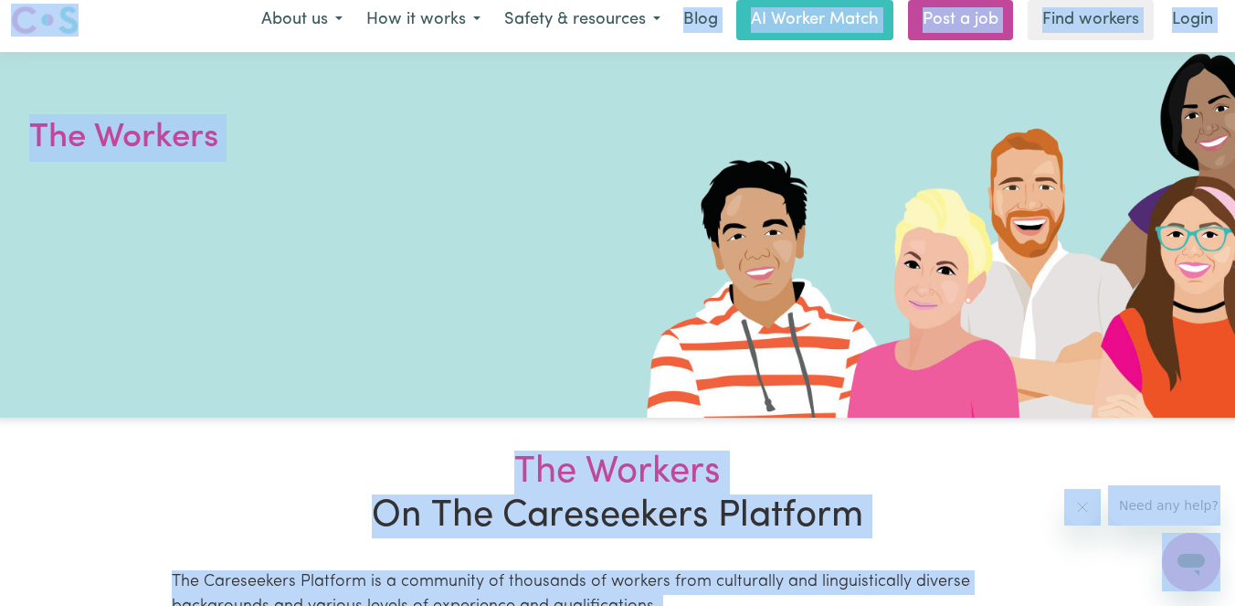
click at [276, 193] on div at bounding box center [617, 234] width 1235 height 365
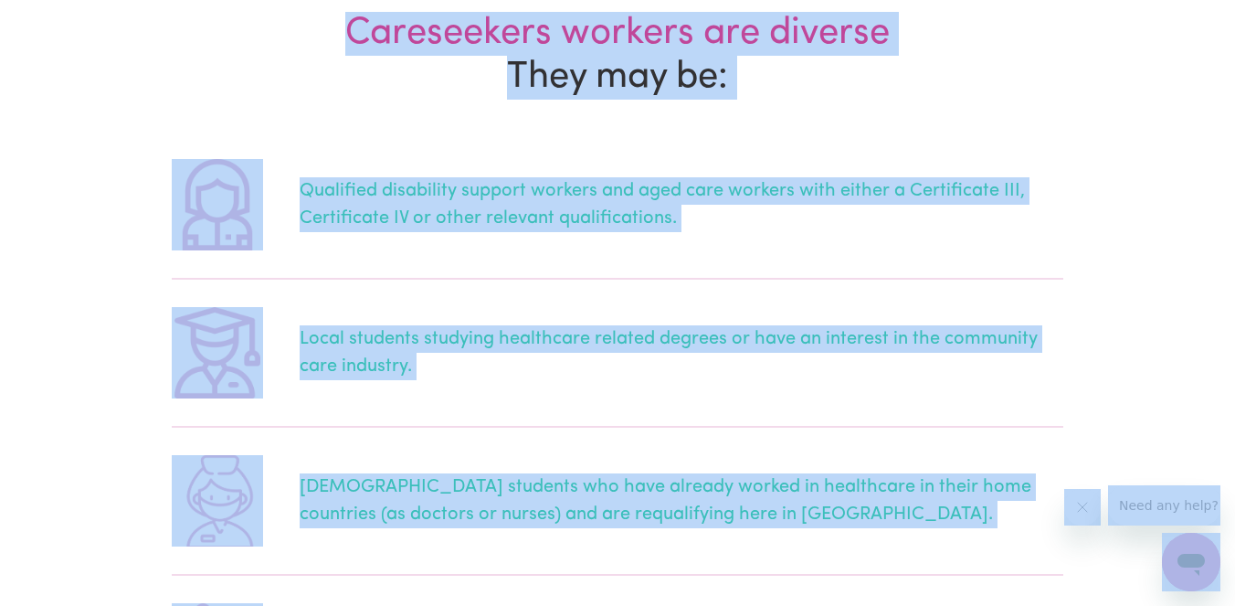
scroll to position [775, 0]
